Goal: Find contact information: Find contact information

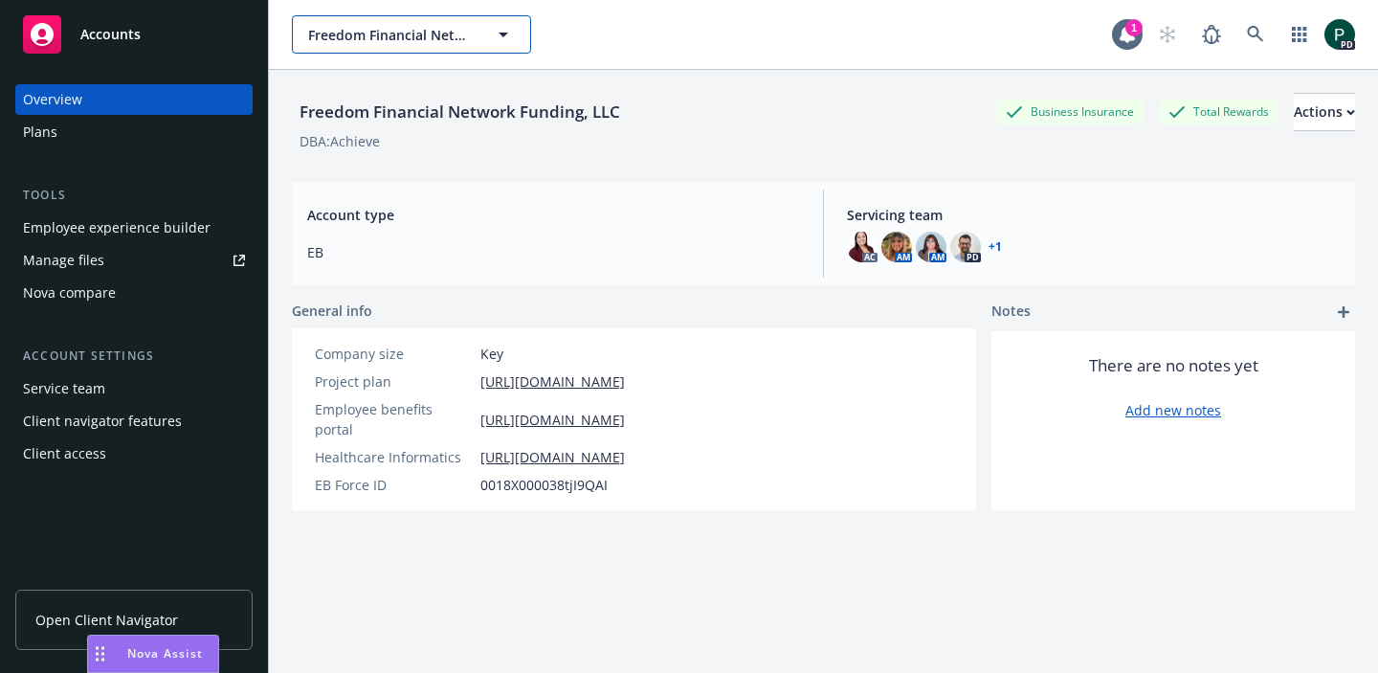
click at [386, 41] on span "Freedom Financial Network Funding, LLC" at bounding box center [390, 35] width 165 height 20
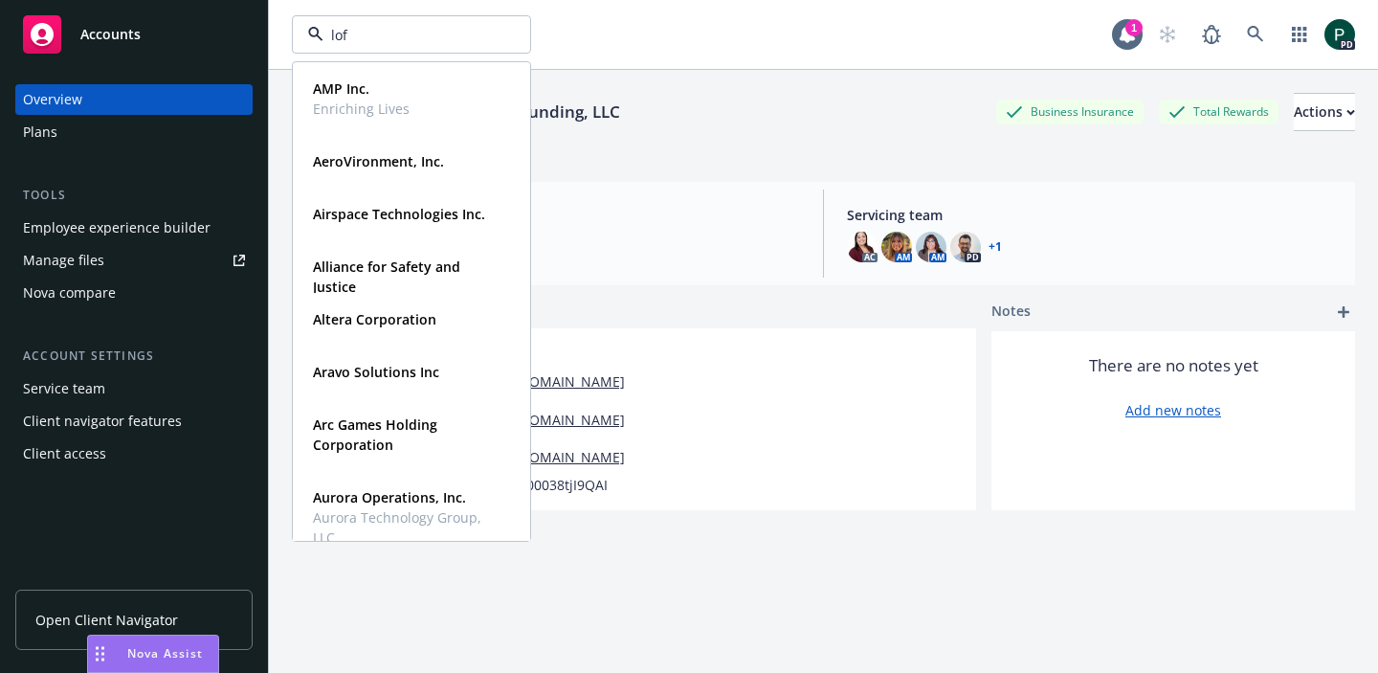
type input "loft"
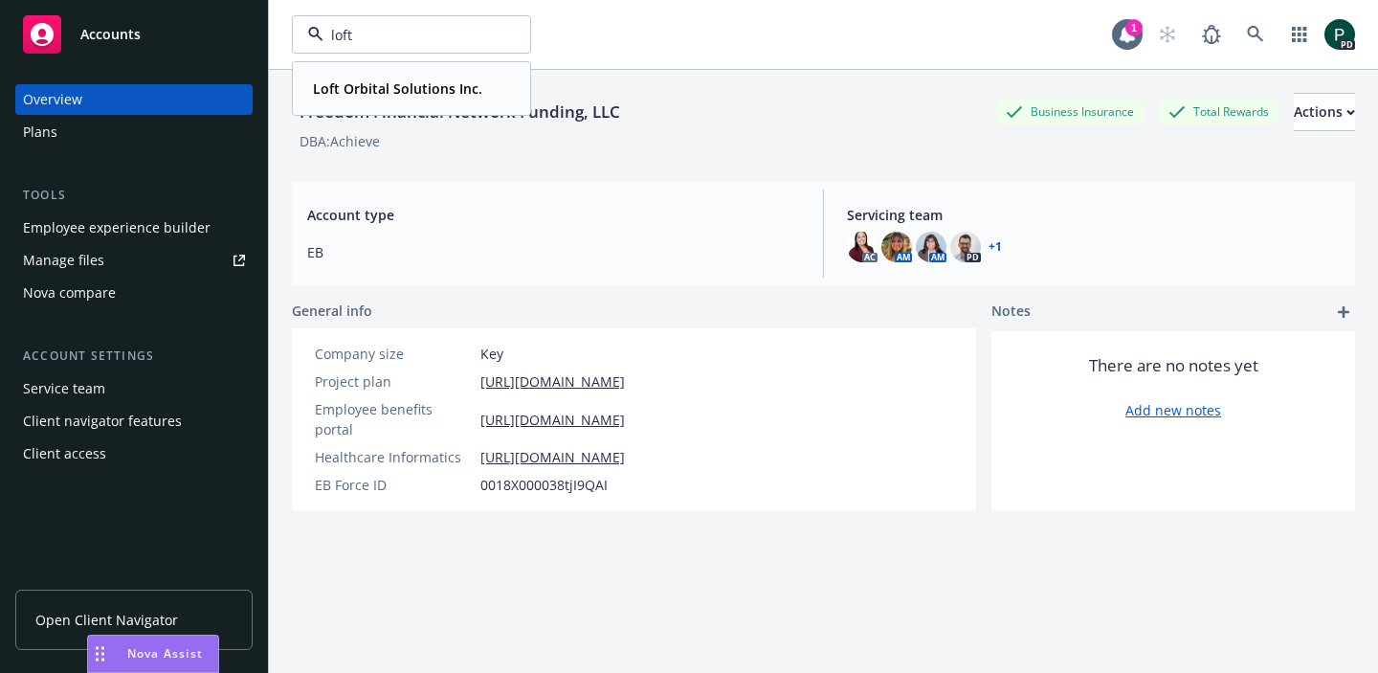
click at [403, 83] on strong "Loft Orbital Solutions Inc." at bounding box center [397, 88] width 169 height 18
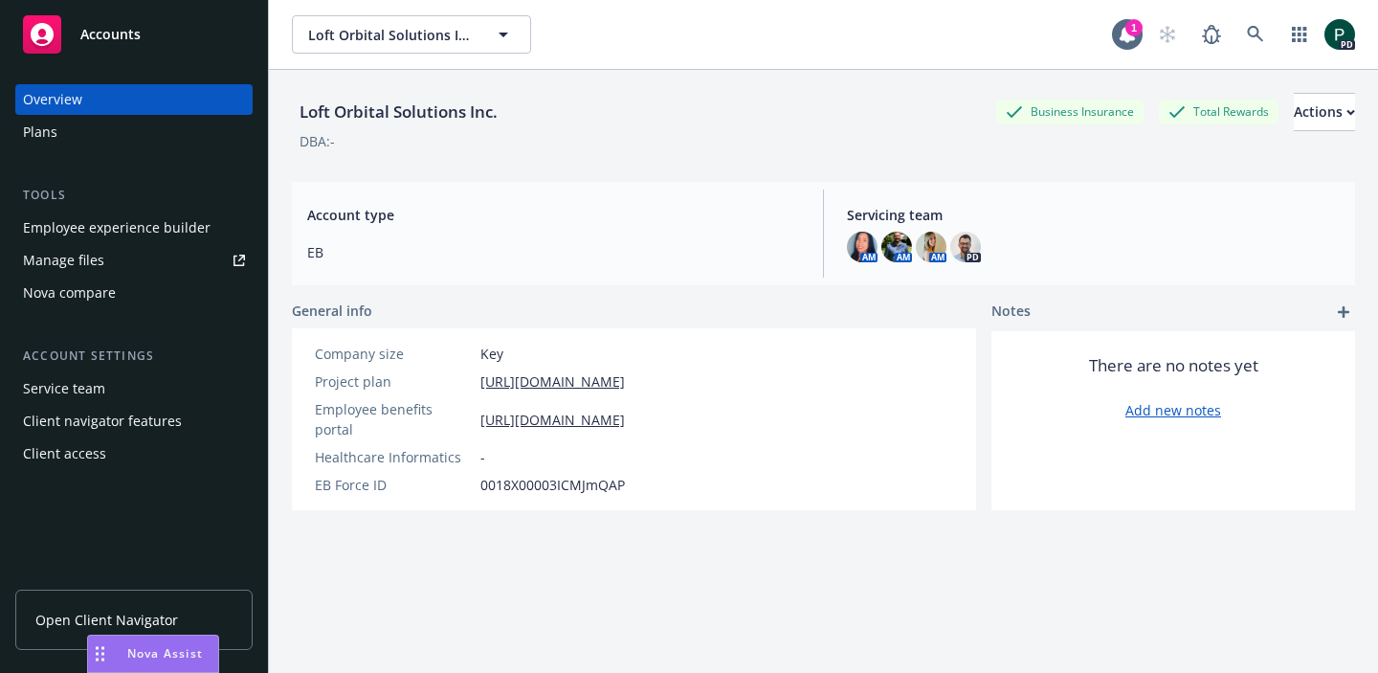
click at [122, 455] on div "Client access" at bounding box center [134, 453] width 222 height 31
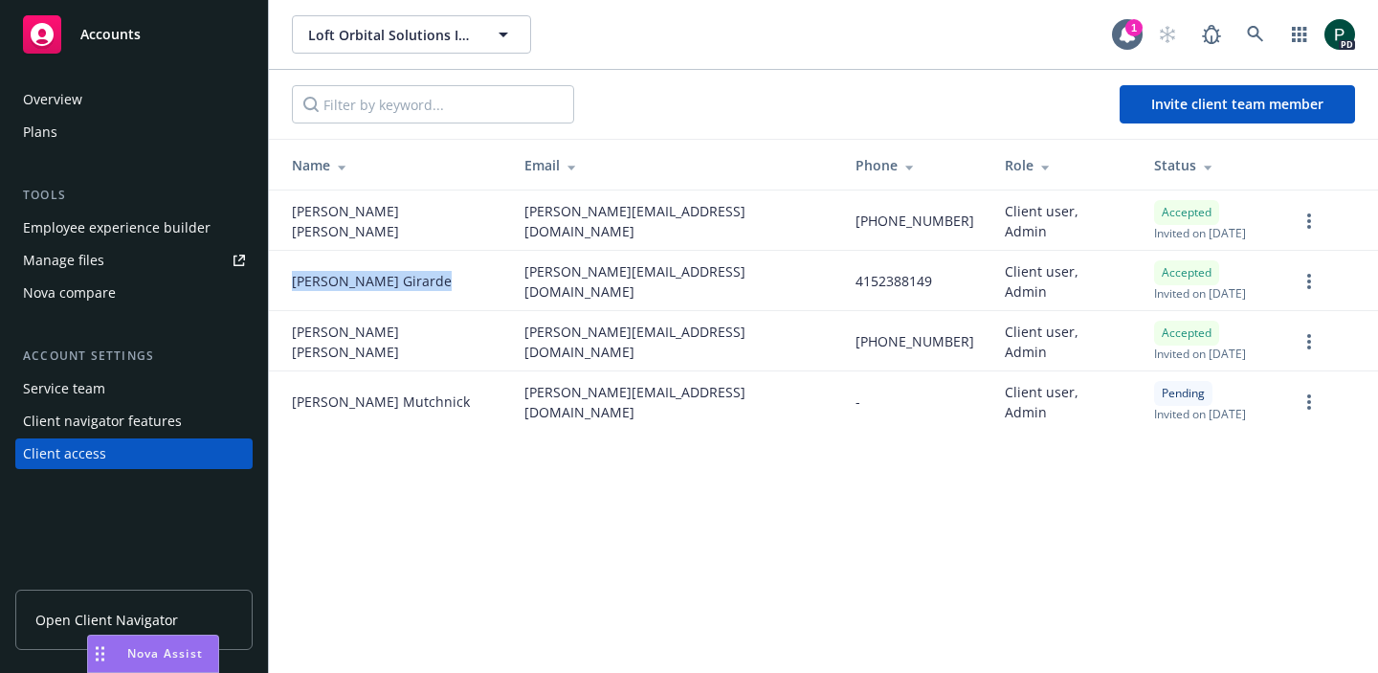
drag, startPoint x: 369, startPoint y: 277, endPoint x: 290, endPoint y: 271, distance: 79.7
click at [290, 271] on td "[PERSON_NAME]" at bounding box center [389, 281] width 240 height 60
copy span "[PERSON_NAME]"
